Goal: Find specific page/section: Find specific page/section

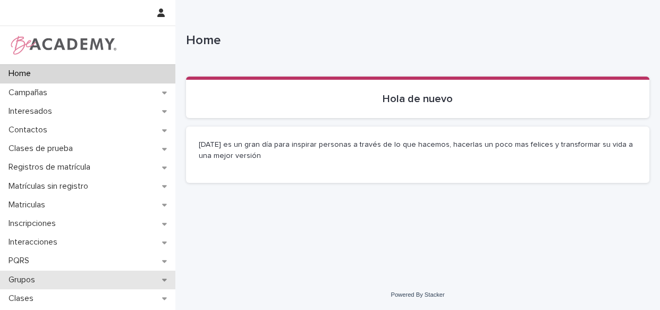
click at [48, 284] on div "Grupos" at bounding box center [87, 280] width 175 height 19
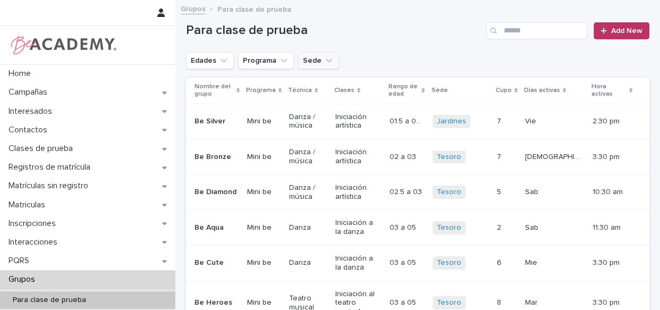
click at [324, 59] on icon "Sede" at bounding box center [329, 60] width 11 height 11
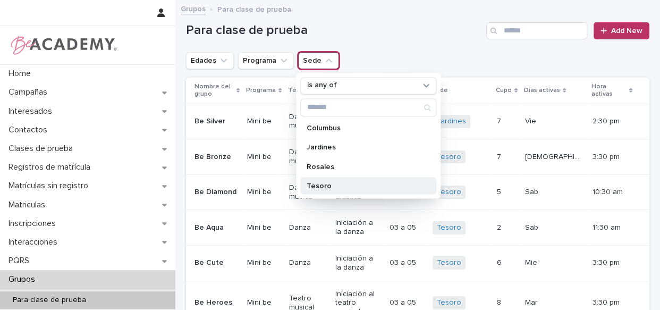
click at [325, 190] on div "Tesoro" at bounding box center [368, 185] width 136 height 17
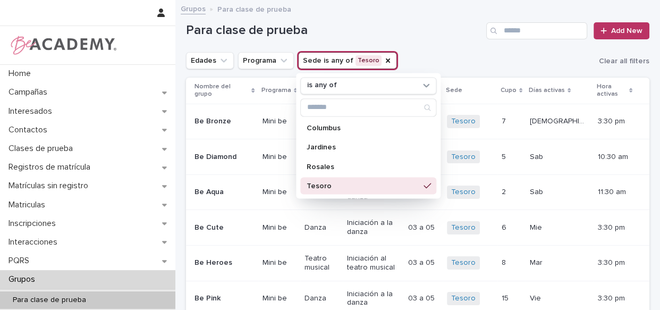
click at [432, 23] on h1 "Para clase de prueba" at bounding box center [334, 30] width 296 height 15
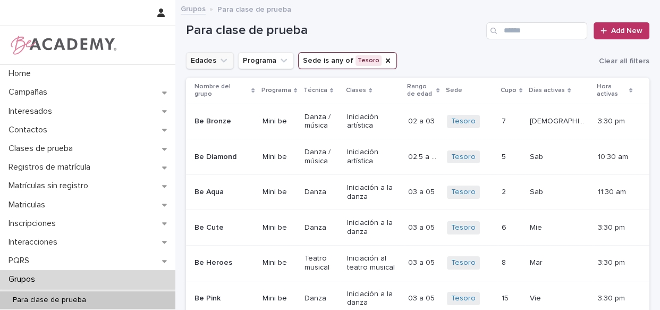
click at [212, 66] on button "Edades" at bounding box center [210, 60] width 48 height 17
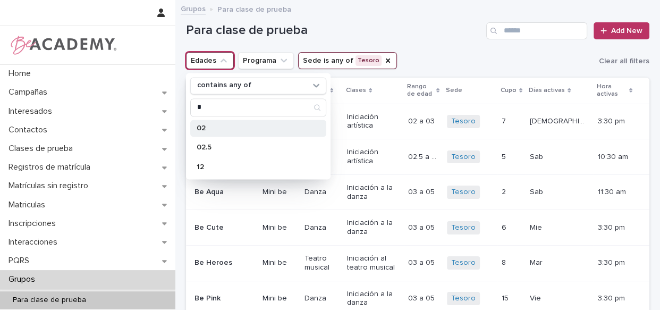
type input "*"
click at [205, 131] on p "02" at bounding box center [253, 127] width 113 height 7
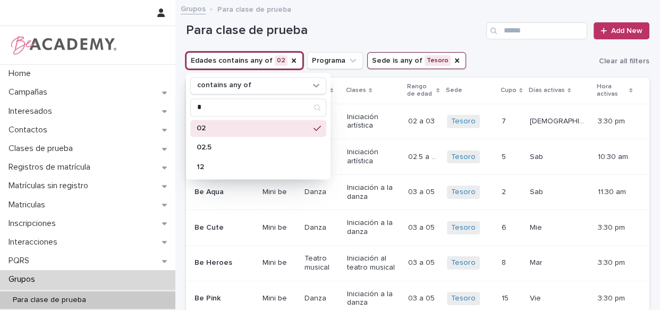
click at [388, 42] on div "Para clase de prueba Add New" at bounding box center [418, 26] width 464 height 51
